Goal: Communication & Community: Answer question/provide support

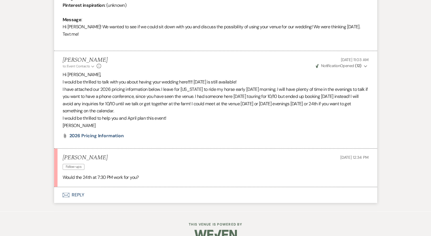
click at [79, 187] on button "Envelope Reply" at bounding box center [215, 195] width 323 height 16
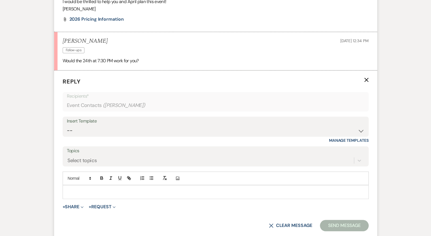
scroll to position [403, 0]
click at [70, 185] on div at bounding box center [216, 191] width 306 height 13
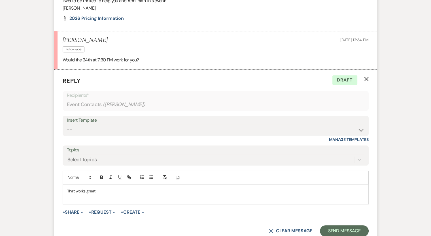
click at [77, 188] on p "That works great!" at bounding box center [215, 191] width 297 height 6
click at [150, 188] on p "[DATE] 7:30 PM works great!" at bounding box center [215, 191] width 297 height 6
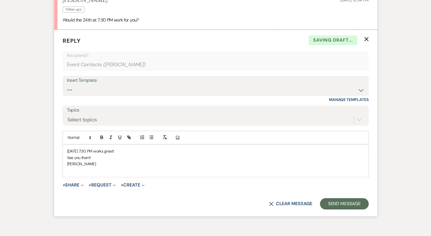
scroll to position [449, 0]
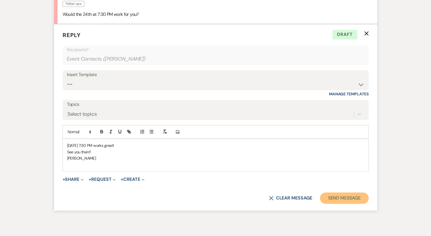
click at [348, 193] on button "Send Message" at bounding box center [344, 198] width 48 height 11
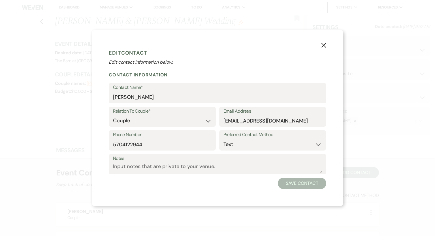
select select "1"
select select "text"
click at [324, 46] on use "button" at bounding box center [324, 45] width 5 height 5
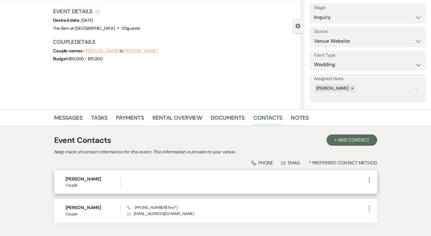
scroll to position [69, 0]
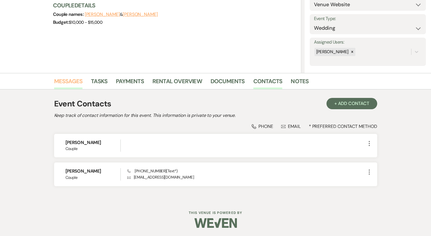
click at [64, 80] on link "Messages" at bounding box center [68, 83] width 29 height 12
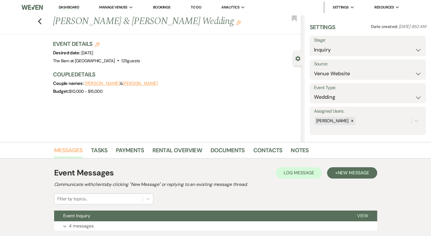
scroll to position [40, 0]
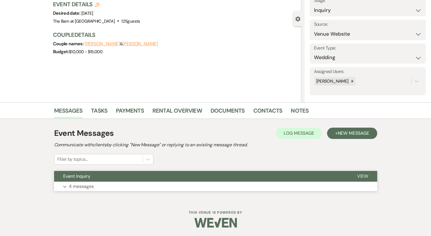
click at [84, 187] on p "4 messages" at bounding box center [81, 186] width 25 height 7
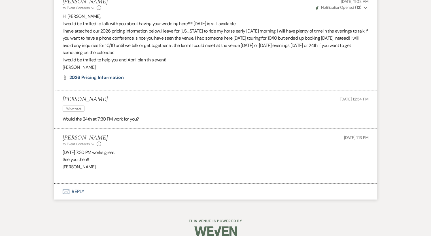
scroll to position [345, 0]
